Goal: Task Accomplishment & Management: Use online tool/utility

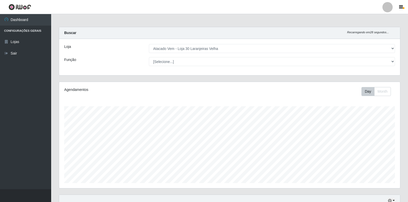
select select "495"
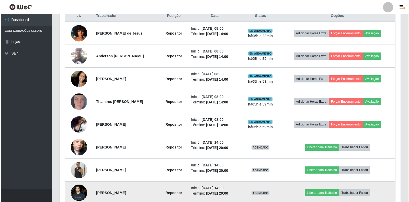
scroll to position [201, 0]
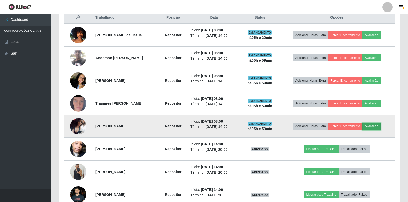
click at [377, 126] on button "Avaliação" at bounding box center [372, 126] width 18 height 7
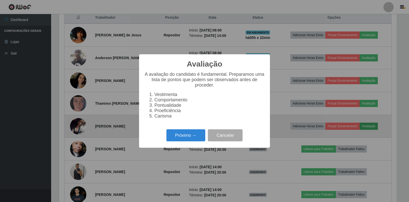
scroll to position [106, 338]
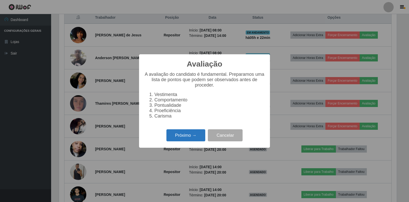
click at [181, 140] on button "Próximo →" at bounding box center [186, 135] width 39 height 12
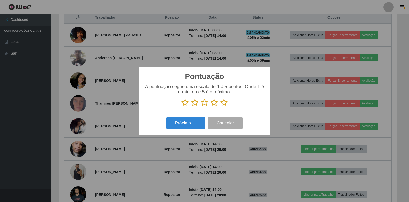
scroll to position [255788, 255556]
click at [225, 104] on icon at bounding box center [224, 103] width 7 height 8
click at [221, 106] on input "radio" at bounding box center [221, 106] width 0 height 0
click at [174, 125] on button "Próximo →" at bounding box center [186, 123] width 39 height 12
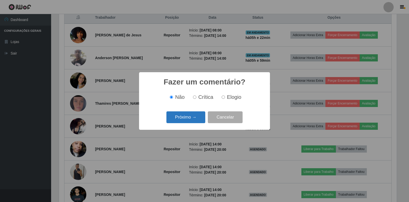
click at [190, 116] on button "Próximo →" at bounding box center [186, 117] width 39 height 12
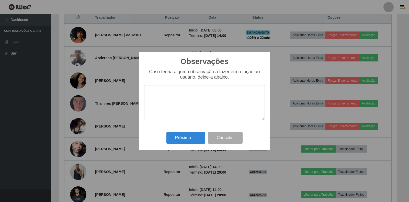
click at [193, 132] on div "Próximo → Cancelar" at bounding box center [204, 137] width 121 height 15
click at [195, 135] on button "Próximo →" at bounding box center [186, 138] width 39 height 12
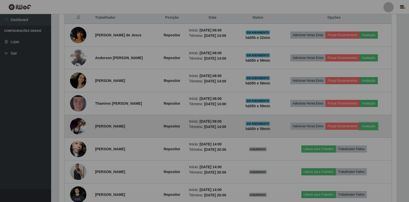
scroll to position [106, 341]
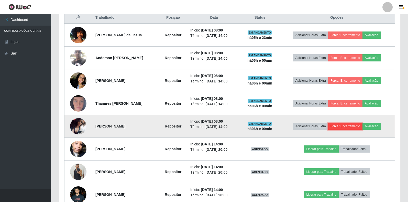
click at [337, 125] on button "Forçar Encerramento" at bounding box center [345, 126] width 34 height 7
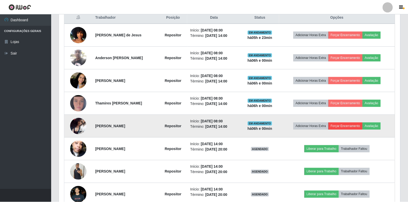
scroll to position [106, 338]
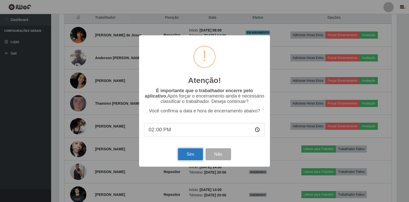
click at [188, 156] on button "Sim" at bounding box center [190, 154] width 25 height 12
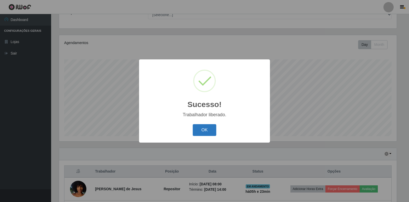
click at [205, 128] on button "OK" at bounding box center [205, 130] width 24 height 12
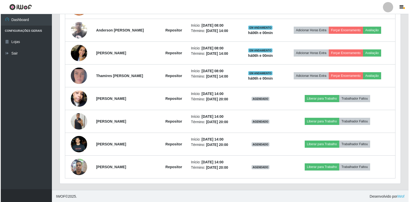
scroll to position [229, 0]
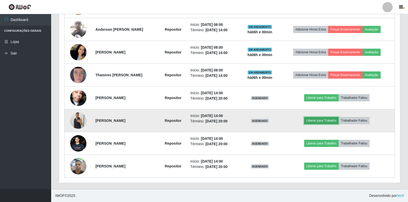
click at [320, 121] on button "Liberar para Trabalho" at bounding box center [321, 120] width 35 height 7
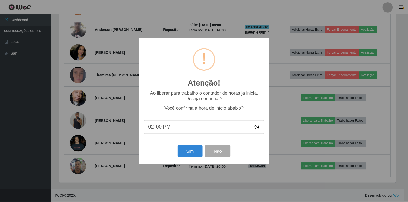
scroll to position [106, 338]
click at [189, 154] on button "Sim" at bounding box center [190, 151] width 25 height 12
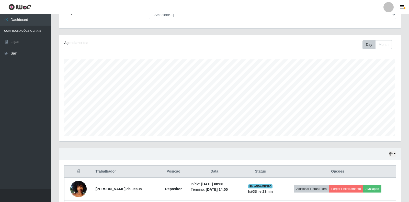
scroll to position [0, 0]
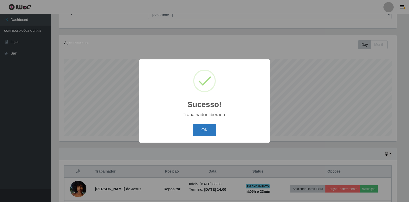
click at [206, 128] on button "OK" at bounding box center [205, 130] width 24 height 12
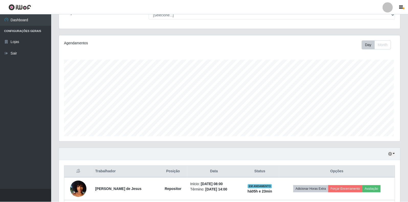
scroll to position [129, 0]
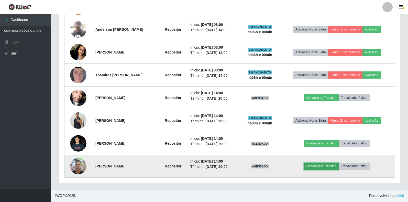
click at [315, 162] on button "Liberar para Trabalho" at bounding box center [321, 165] width 35 height 7
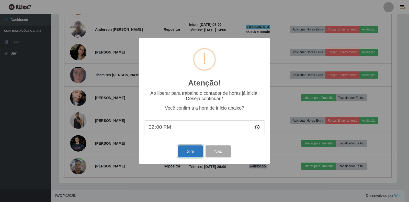
click at [194, 151] on button "Sim" at bounding box center [190, 151] width 25 height 12
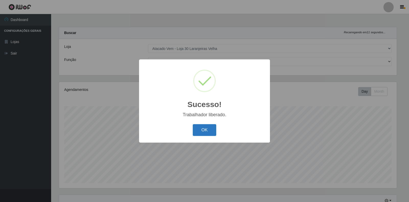
click at [197, 133] on button "OK" at bounding box center [205, 130] width 24 height 12
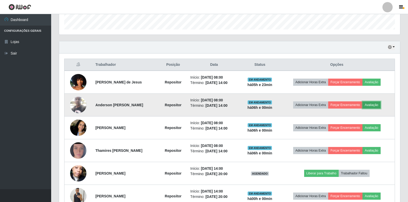
click at [380, 105] on button "Avaliação" at bounding box center [372, 104] width 18 height 7
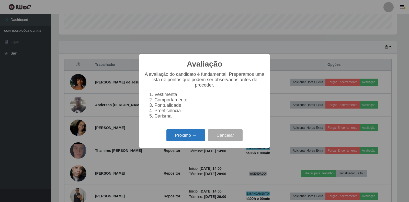
click at [190, 137] on button "Próximo →" at bounding box center [186, 135] width 39 height 12
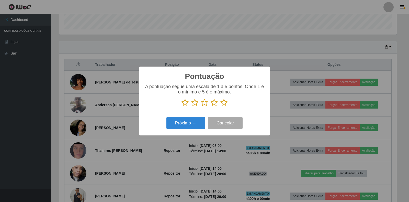
click at [226, 104] on icon at bounding box center [224, 103] width 7 height 8
click at [221, 106] on input "radio" at bounding box center [221, 106] width 0 height 0
click at [191, 122] on button "Próximo →" at bounding box center [186, 123] width 39 height 12
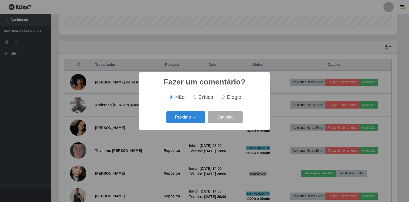
click at [191, 122] on button "Próximo →" at bounding box center [186, 117] width 39 height 12
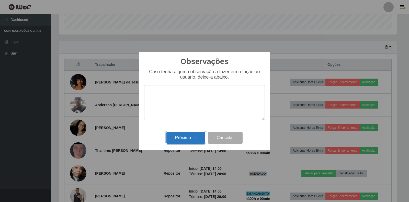
click at [190, 136] on button "Próximo →" at bounding box center [186, 138] width 39 height 12
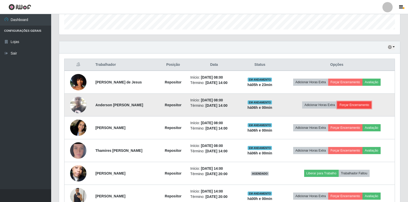
click at [347, 105] on button "Forçar Encerramento" at bounding box center [354, 104] width 34 height 7
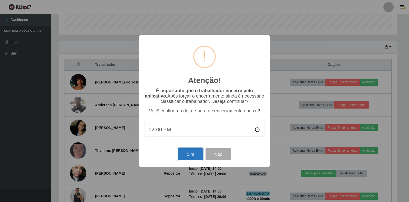
click at [190, 157] on button "Sim" at bounding box center [190, 154] width 25 height 12
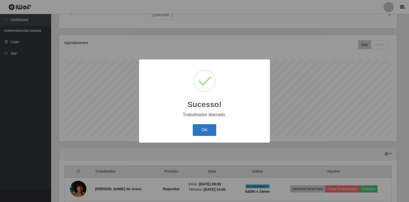
click at [205, 132] on button "OK" at bounding box center [205, 130] width 24 height 12
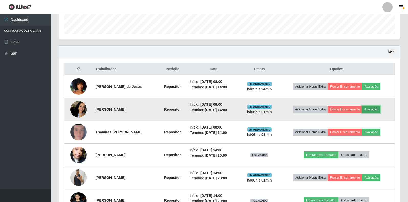
click at [371, 108] on button "Avaliação" at bounding box center [371, 109] width 18 height 7
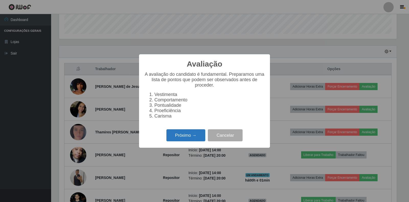
click at [172, 136] on button "Próximo →" at bounding box center [186, 135] width 39 height 12
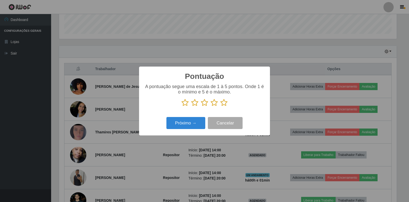
click at [222, 104] on icon at bounding box center [224, 103] width 7 height 8
click at [221, 106] on input "radio" at bounding box center [221, 106] width 0 height 0
click at [189, 121] on button "Próximo →" at bounding box center [186, 123] width 39 height 12
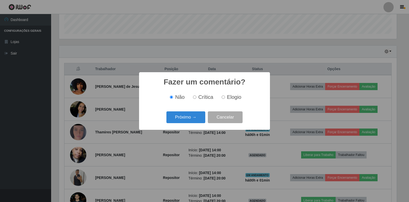
click at [189, 121] on button "Próximo →" at bounding box center [186, 117] width 39 height 12
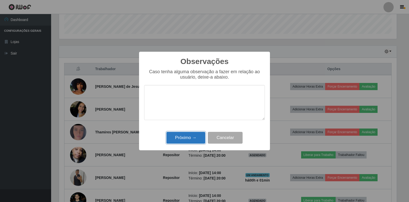
click at [182, 140] on button "Próximo →" at bounding box center [186, 138] width 39 height 12
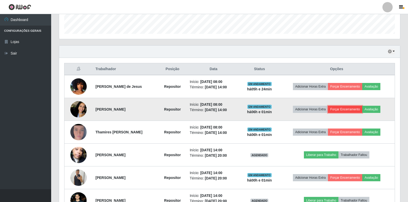
click at [350, 108] on button "Forçar Encerramento" at bounding box center [345, 109] width 34 height 7
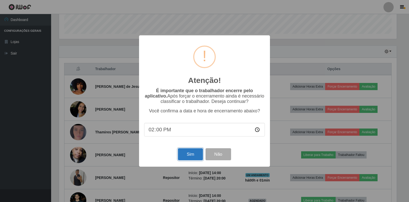
click at [191, 157] on button "Sim" at bounding box center [190, 154] width 25 height 12
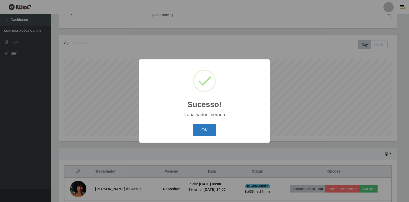
click at [208, 130] on button "OK" at bounding box center [205, 130] width 24 height 12
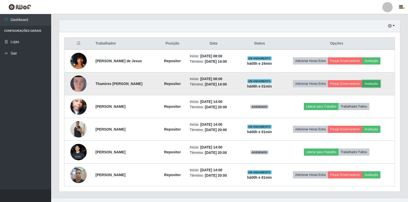
click at [379, 83] on button "Avaliação" at bounding box center [371, 83] width 18 height 7
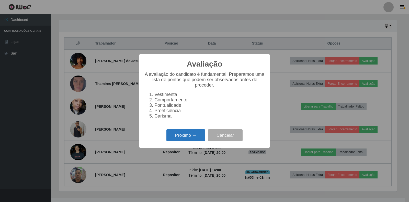
click at [197, 138] on button "Próximo →" at bounding box center [186, 135] width 39 height 12
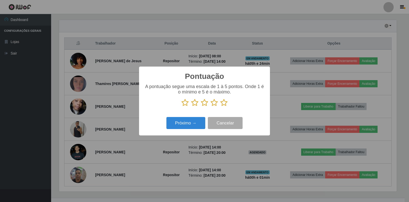
click at [226, 103] on icon at bounding box center [224, 103] width 7 height 8
click at [221, 106] on input "radio" at bounding box center [221, 106] width 0 height 0
click at [193, 127] on button "Próximo →" at bounding box center [186, 123] width 39 height 12
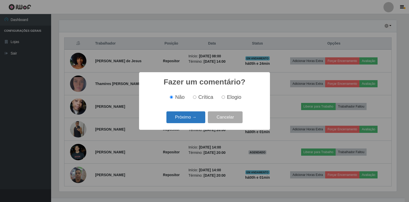
click at [191, 118] on button "Próximo →" at bounding box center [186, 117] width 39 height 12
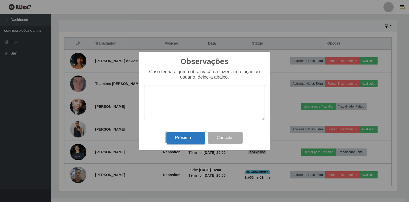
click at [192, 134] on button "Próximo →" at bounding box center [186, 138] width 39 height 12
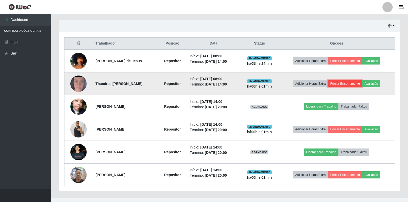
click at [345, 83] on button "Forçar Encerramento" at bounding box center [345, 83] width 34 height 7
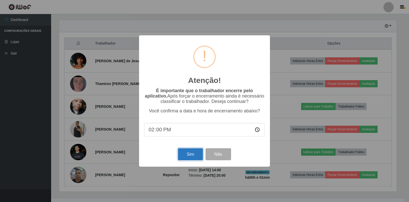
click at [191, 152] on button "Sim" at bounding box center [190, 154] width 25 height 12
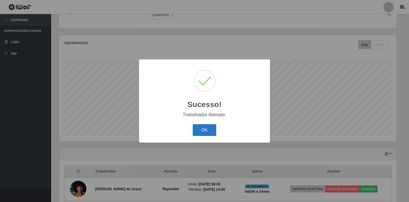
click at [212, 128] on button "OK" at bounding box center [205, 130] width 24 height 12
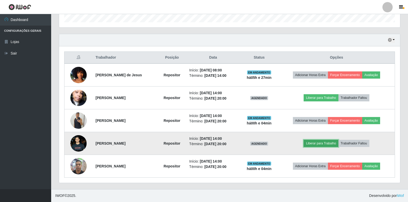
click at [317, 143] on button "Liberar para Trabalho" at bounding box center [321, 143] width 35 height 7
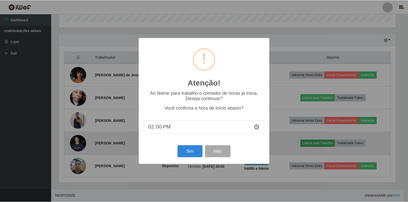
scroll to position [106, 338]
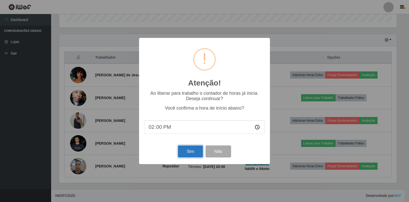
click at [188, 152] on button "Sim" at bounding box center [190, 151] width 25 height 12
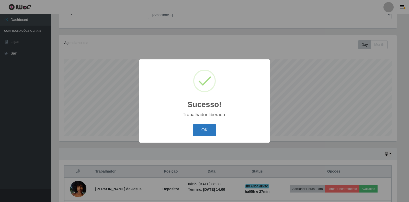
click at [196, 135] on button "OK" at bounding box center [205, 130] width 24 height 12
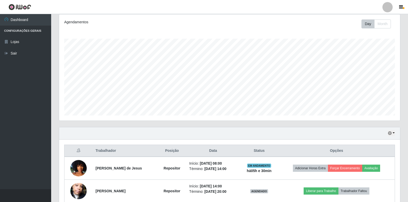
scroll to position [102, 0]
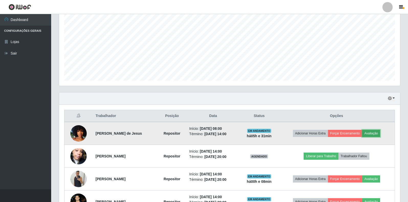
click at [378, 133] on button "Avaliação" at bounding box center [371, 133] width 18 height 7
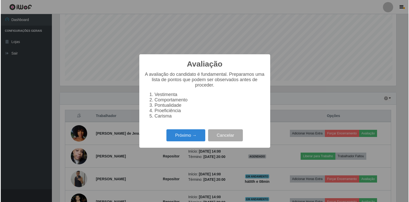
scroll to position [106, 338]
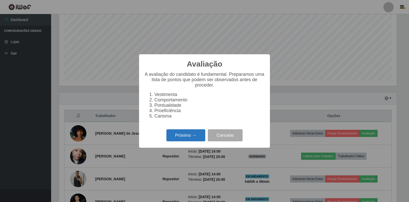
click at [188, 141] on button "Próximo →" at bounding box center [186, 135] width 39 height 12
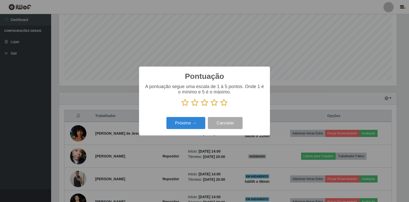
click at [225, 104] on icon at bounding box center [224, 103] width 7 height 8
click at [221, 106] on input "radio" at bounding box center [221, 106] width 0 height 0
click at [184, 130] on div "Próximo → Cancelar" at bounding box center [204, 123] width 121 height 15
click at [184, 125] on button "Próximo →" at bounding box center [186, 123] width 39 height 12
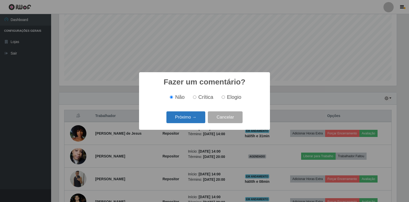
click at [185, 117] on button "Próximo →" at bounding box center [186, 117] width 39 height 12
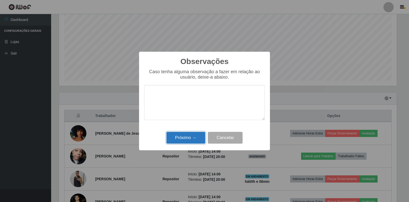
click at [184, 137] on button "Próximo →" at bounding box center [186, 138] width 39 height 12
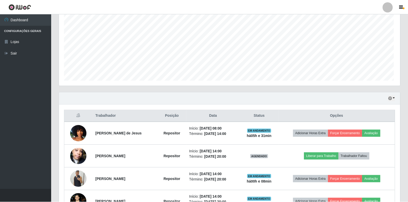
scroll to position [106, 341]
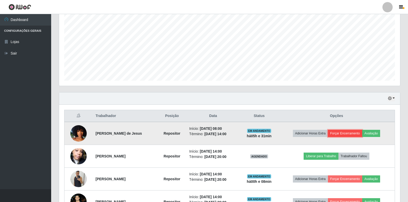
click at [344, 130] on button "Forçar Encerramento" at bounding box center [345, 133] width 34 height 7
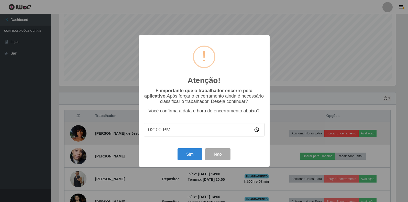
scroll to position [106, 338]
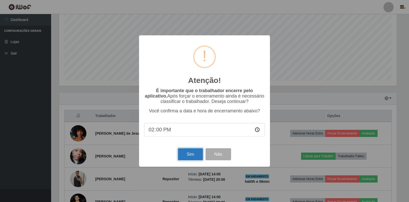
click at [190, 154] on button "Sim" at bounding box center [190, 154] width 25 height 12
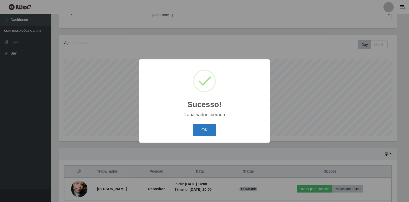
click at [198, 132] on button "OK" at bounding box center [205, 130] width 24 height 12
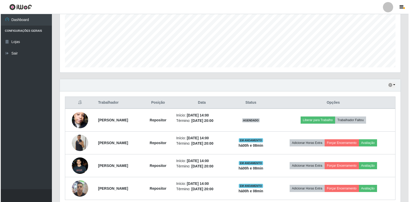
scroll to position [124, 0]
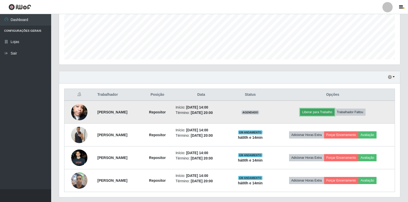
click at [323, 113] on button "Liberar para Trabalho" at bounding box center [317, 111] width 35 height 7
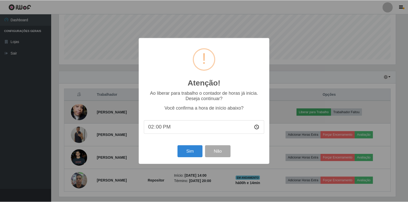
scroll to position [106, 338]
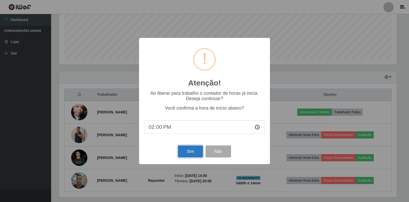
click at [189, 147] on button "Sim" at bounding box center [190, 151] width 25 height 12
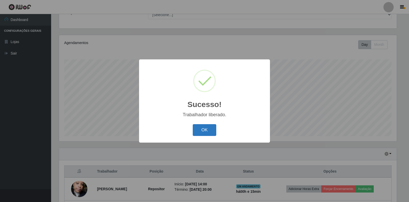
click at [204, 129] on button "OK" at bounding box center [205, 130] width 24 height 12
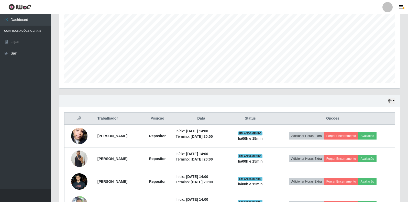
scroll to position [138, 0]
